Goal: Task Accomplishment & Management: Use online tool/utility

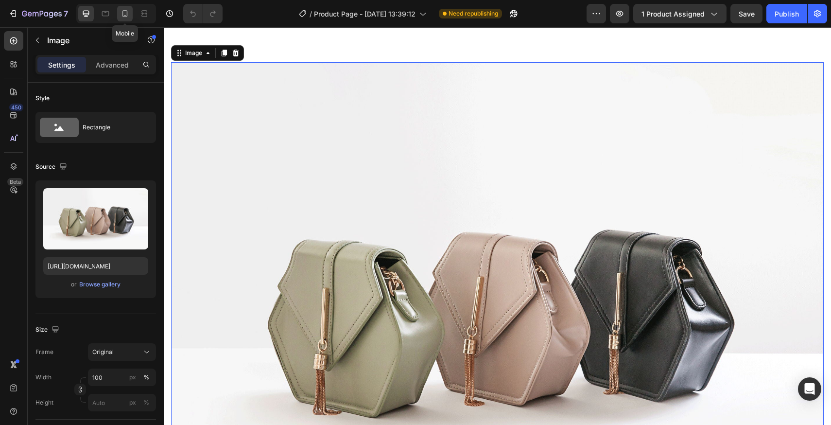
click at [130, 13] on div at bounding box center [125, 14] width 16 height 16
type input "https://cdn.shopify.com/s/files/1/0797/8726/2136/files/gempages_562240740856431…"
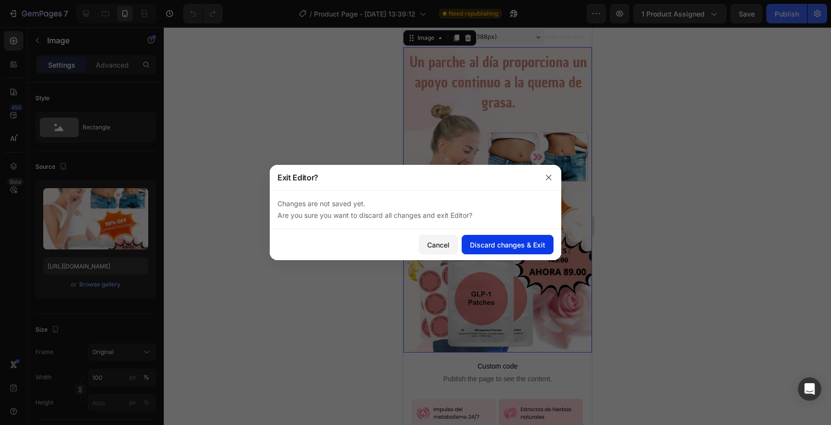
click at [485, 236] on button "Discard changes & Exit" at bounding box center [508, 244] width 92 height 19
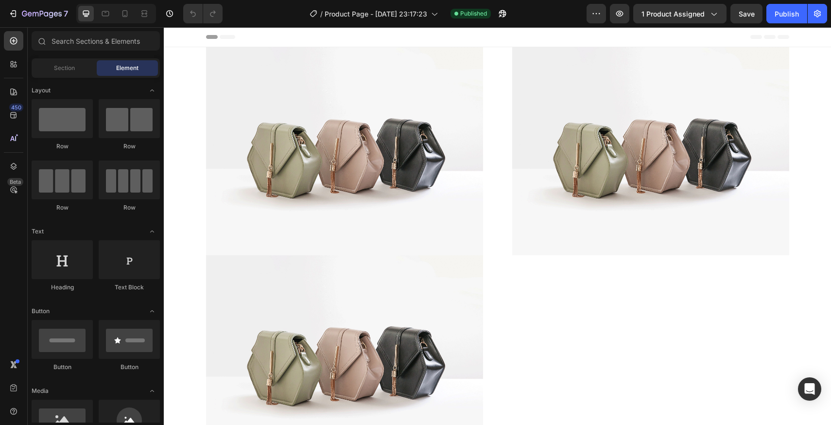
click at [127, 3] on div "7 Version history / Product Page - [DATE] 23:17:23 Published Preview 1 product …" at bounding box center [415, 14] width 831 height 28
click at [126, 10] on icon at bounding box center [125, 14] width 10 height 10
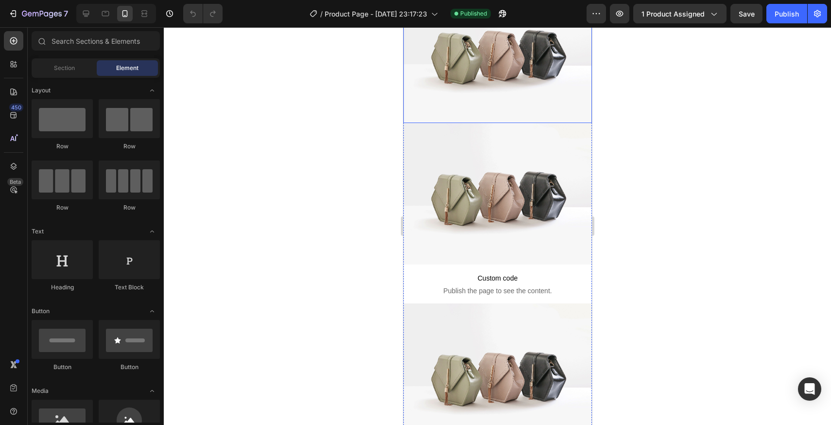
scroll to position [77, 0]
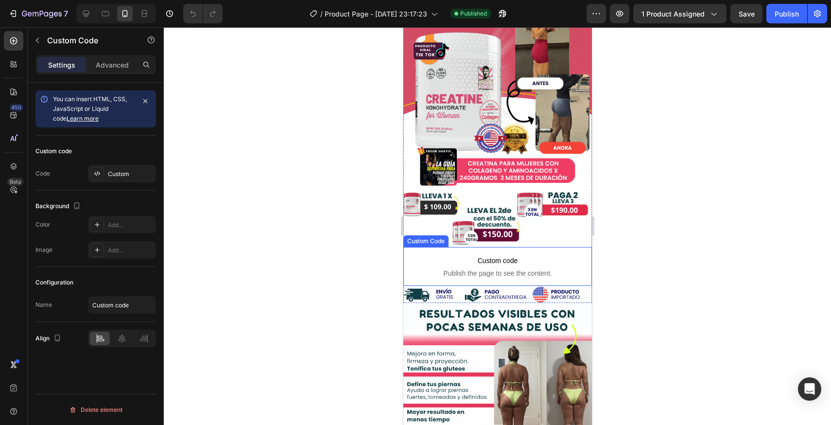
click at [455, 264] on span "Custom code" at bounding box center [497, 261] width 189 height 12
click at [447, 276] on span "Publish the page to see the content." at bounding box center [497, 273] width 189 height 10
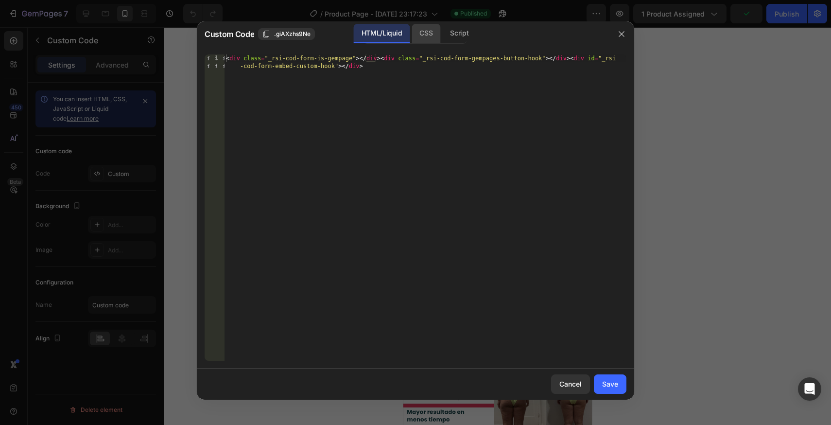
click at [442, 28] on div "CSS" at bounding box center [459, 33] width 34 height 19
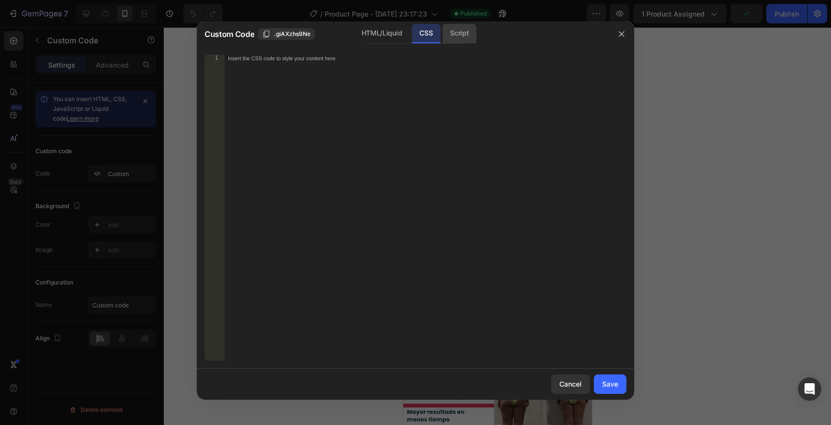
click at [462, 31] on div "Script" at bounding box center [459, 33] width 34 height 19
click at [414, 38] on div "CSS" at bounding box center [426, 33] width 29 height 19
click at [393, 38] on div "HTML/Liquid" at bounding box center [382, 33] width 56 height 19
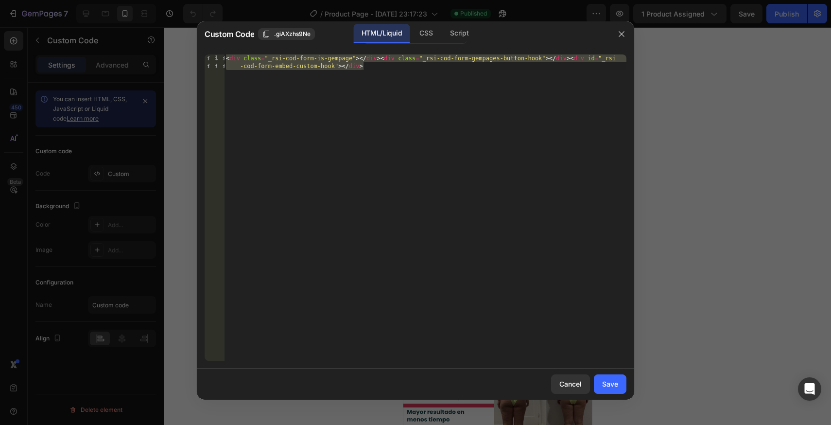
type textarea "<div class="_rsi-cod-form-is-gempage"></div><div class="_rsi-cod-form-gempages-…"
click at [350, 86] on div "< div class = "_rsi-cod-form-is-gempage" > </ div > < div class = "_rsi-cod-for…" at bounding box center [425, 207] width 403 height 306
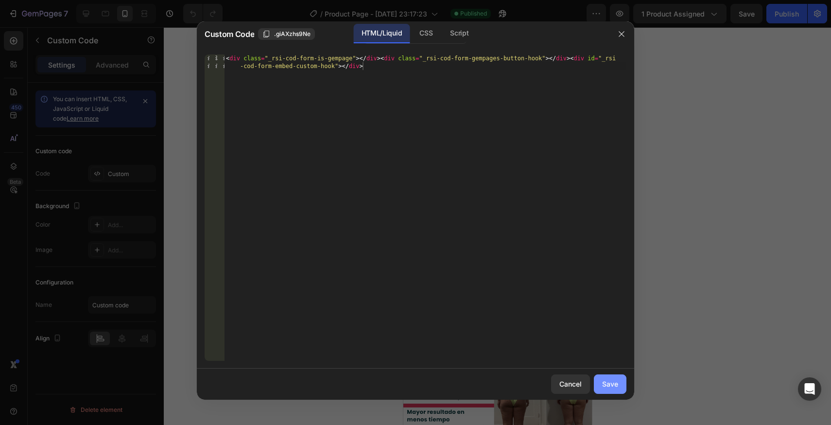
click at [615, 387] on div "Save" at bounding box center [610, 384] width 16 height 10
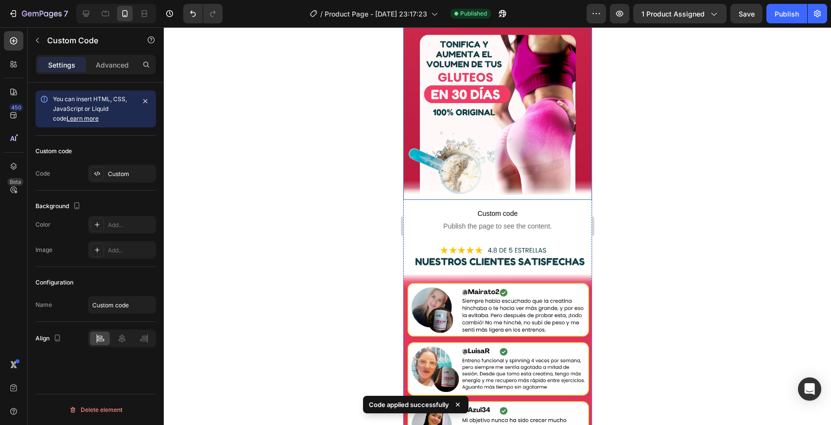
scroll to position [800, 0]
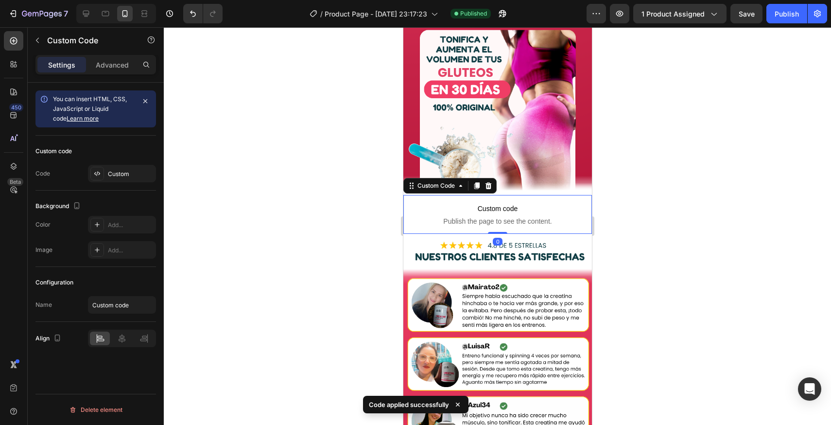
click at [504, 219] on span "Publish the page to see the content." at bounding box center [497, 221] width 189 height 10
click at [488, 212] on span "Custom code" at bounding box center [497, 209] width 189 height 12
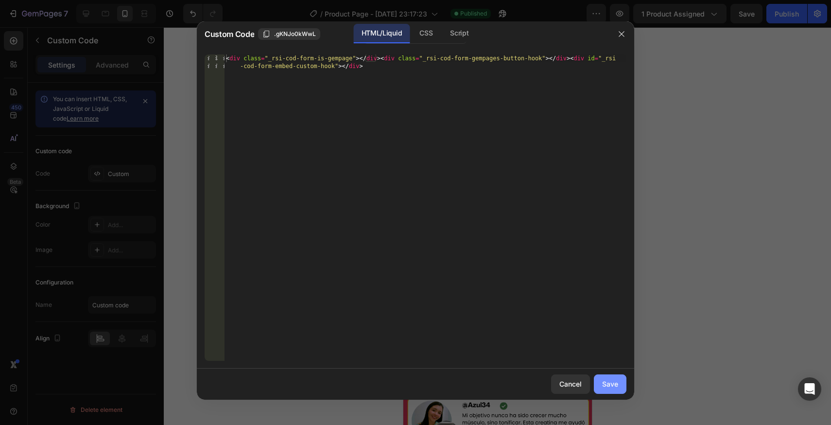
click at [620, 384] on button "Save" at bounding box center [610, 383] width 33 height 19
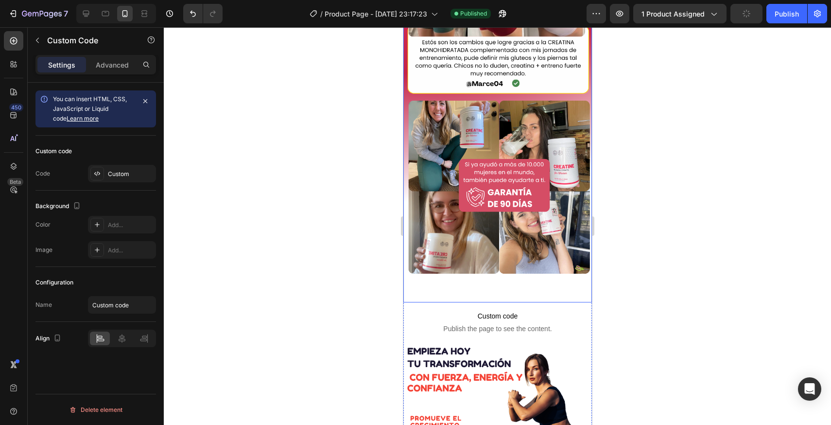
scroll to position [1350, 0]
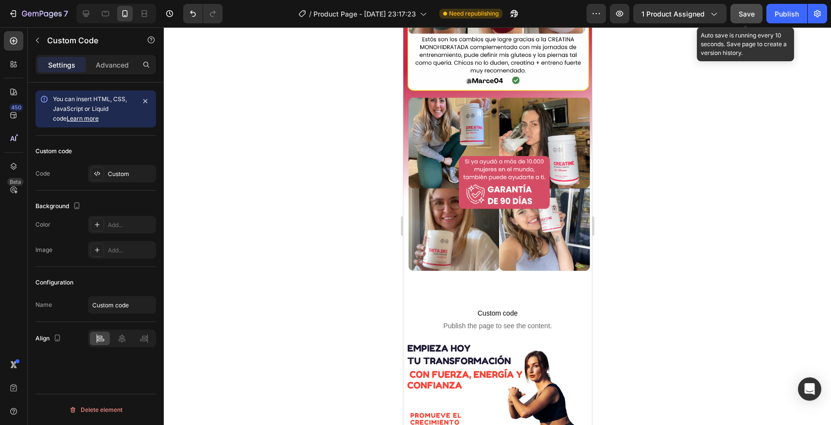
click at [754, 14] on span "Save" at bounding box center [747, 14] width 16 height 8
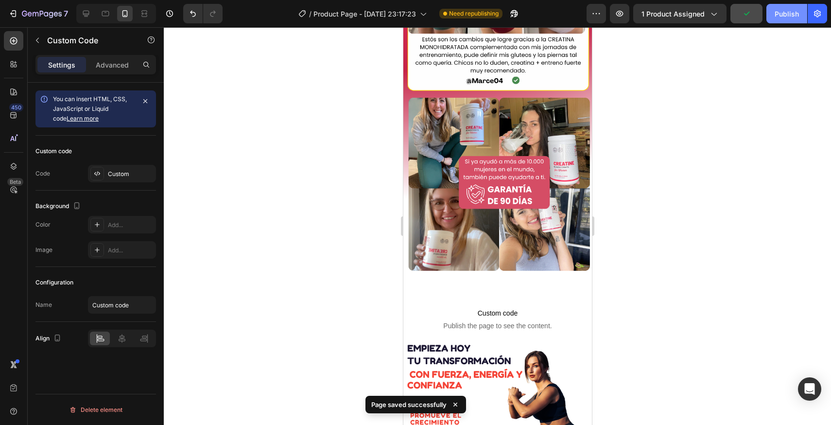
click at [787, 9] on div "Publish" at bounding box center [787, 14] width 24 height 10
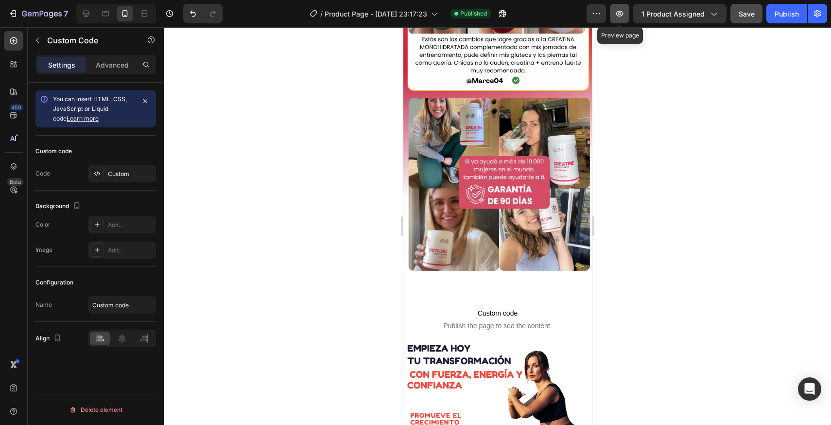
click at [621, 12] on icon "button" at bounding box center [620, 14] width 10 height 10
click at [615, 17] on button "button" at bounding box center [619, 13] width 19 height 19
